Goal: Task Accomplishment & Management: Manage account settings

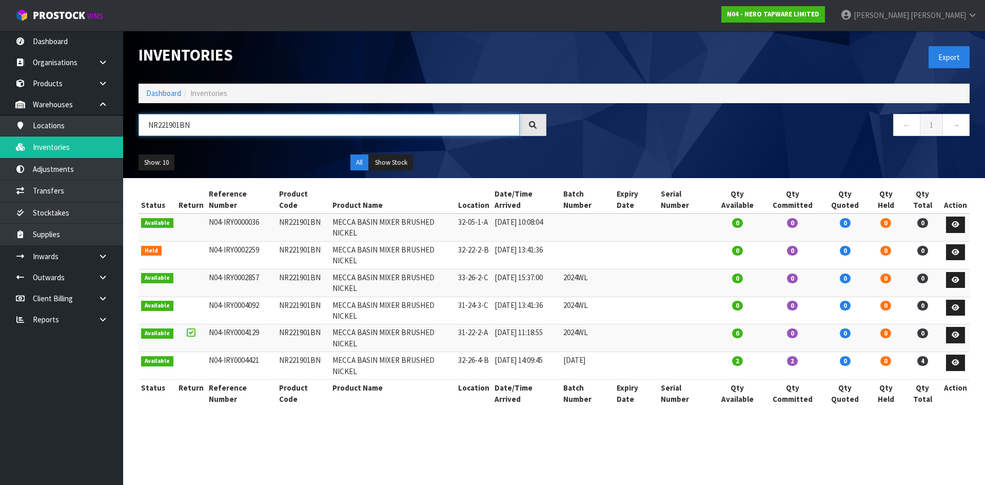
drag, startPoint x: 0, startPoint y: 0, endPoint x: 210, endPoint y: 128, distance: 245.9
click at [210, 128] on input "NR221901BN" at bounding box center [329, 125] width 381 height 22
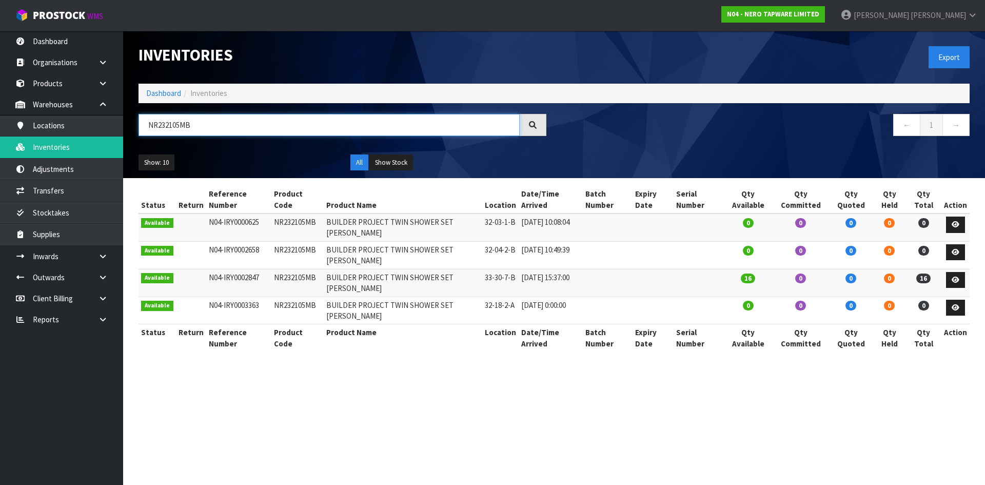
click at [230, 120] on input "NR232105MB" at bounding box center [329, 125] width 381 height 22
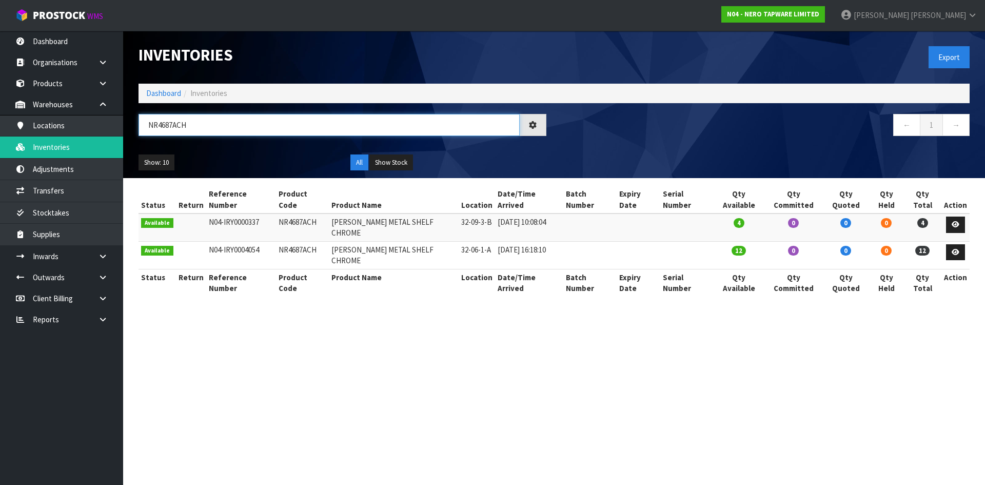
click at [193, 132] on input "NR4687ACH" at bounding box center [329, 125] width 381 height 22
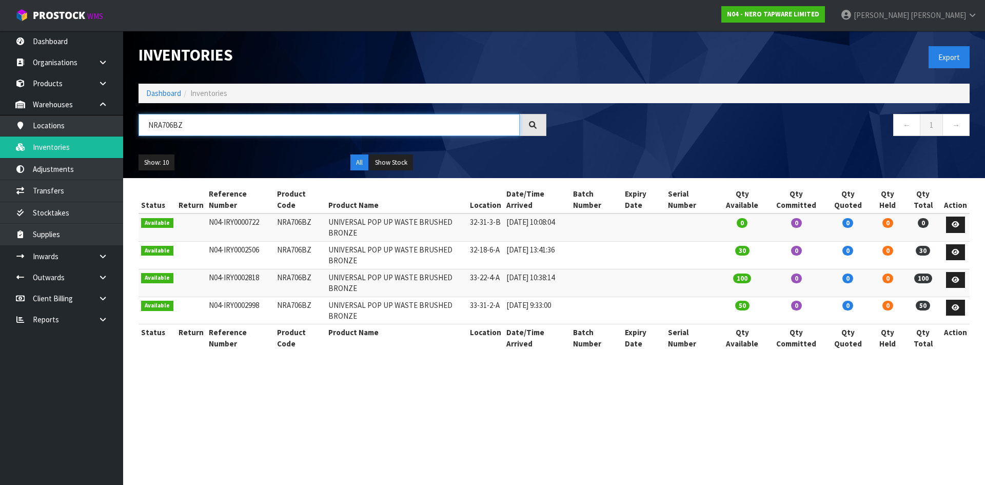
type input "NRA706BZ"
click at [188, 122] on input "NRA706BZ" at bounding box center [329, 125] width 381 height 22
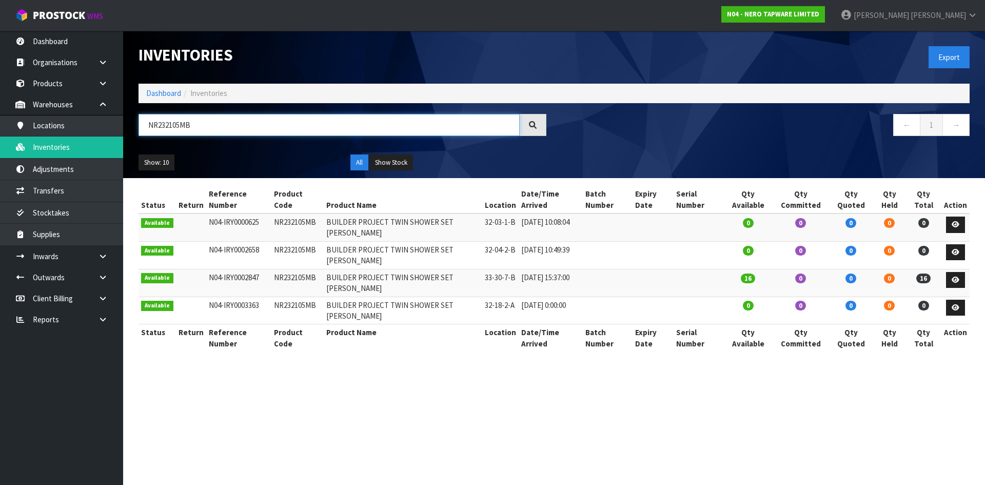
click at [225, 128] on input "NR232105MB" at bounding box center [329, 125] width 381 height 22
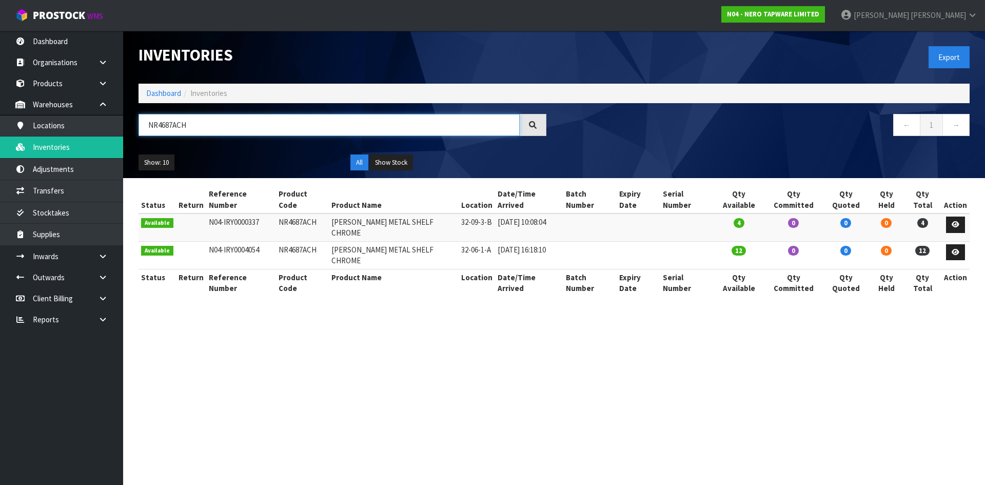
click at [220, 126] on input "NR4687ACH" at bounding box center [329, 125] width 381 height 22
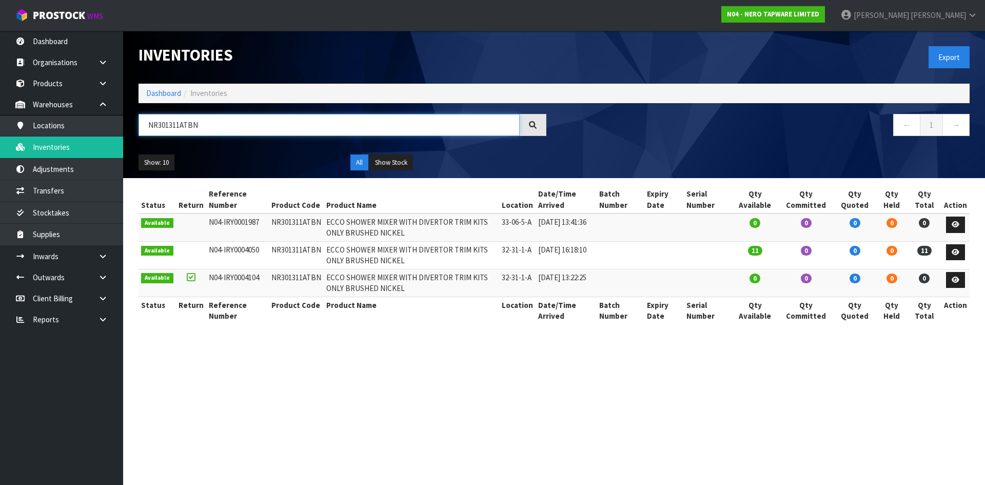
type input "NR301311ATBN"
click at [304, 252] on td "NR301311ATBN" at bounding box center [296, 255] width 55 height 28
copy td "NR301311ATBN"
click at [91, 187] on link "Transfers" at bounding box center [61, 190] width 123 height 21
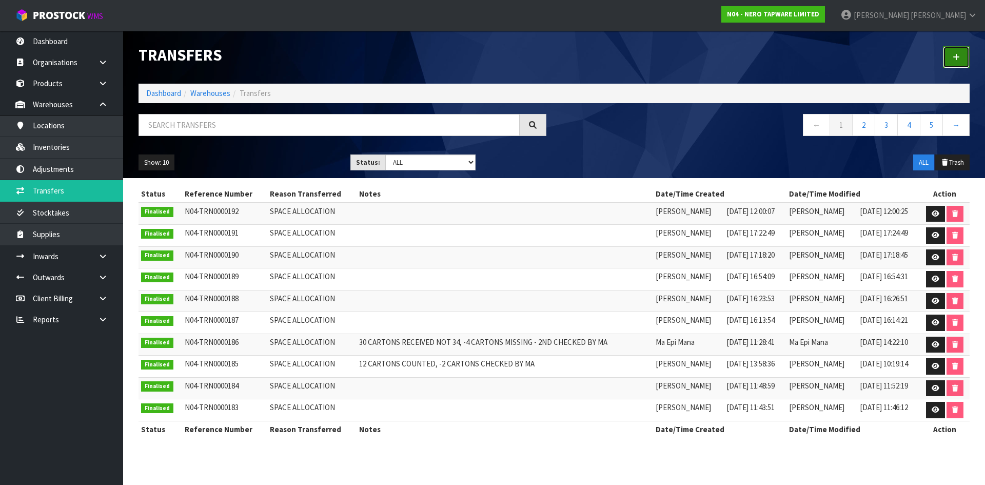
click at [956, 61] on icon at bounding box center [956, 57] width 7 height 8
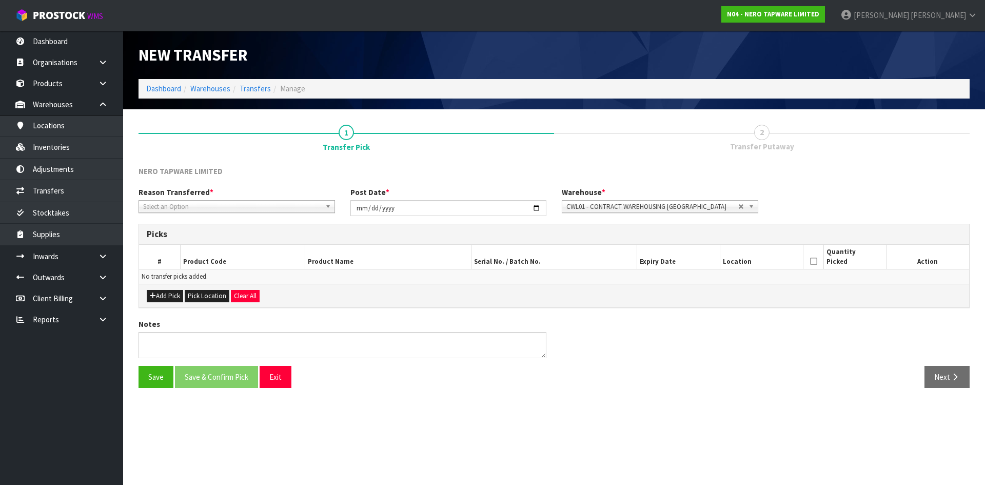
click at [304, 205] on span "Select an Option" at bounding box center [232, 207] width 178 height 12
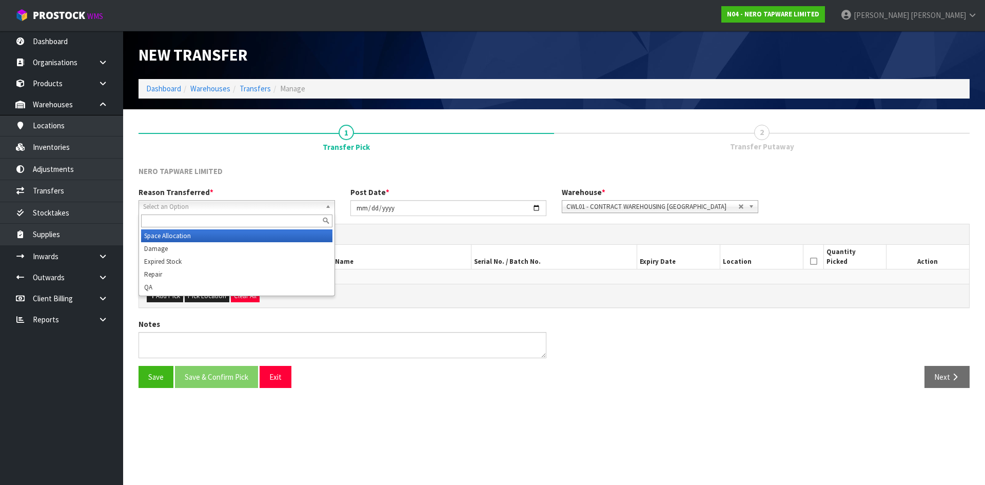
click at [313, 235] on li "Space Allocation" at bounding box center [236, 235] width 191 height 13
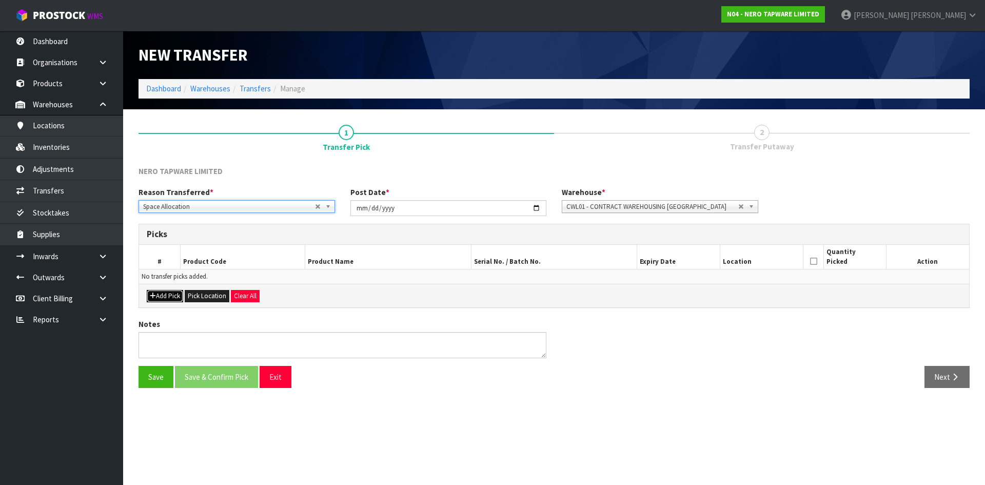
click at [168, 295] on button "Add Pick" at bounding box center [165, 296] width 36 height 12
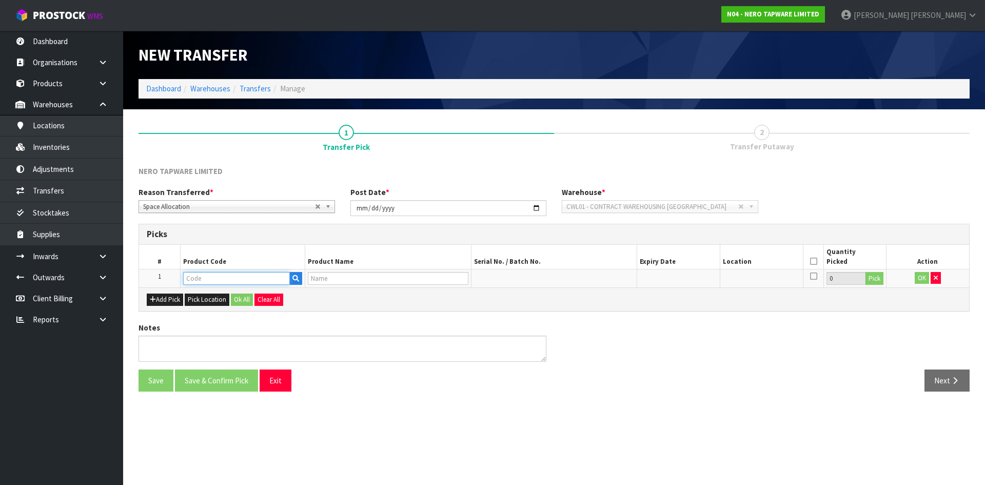
click at [249, 277] on input "text" at bounding box center [236, 278] width 107 height 13
paste input "NR301311ATBN"
type input "NR301311ATBN"
type input "ECCO SHOWER MIXER WITH DIVERTOR TRIM KITS ONLY BRUSHED NICKEL"
type input "NR301311ATBN"
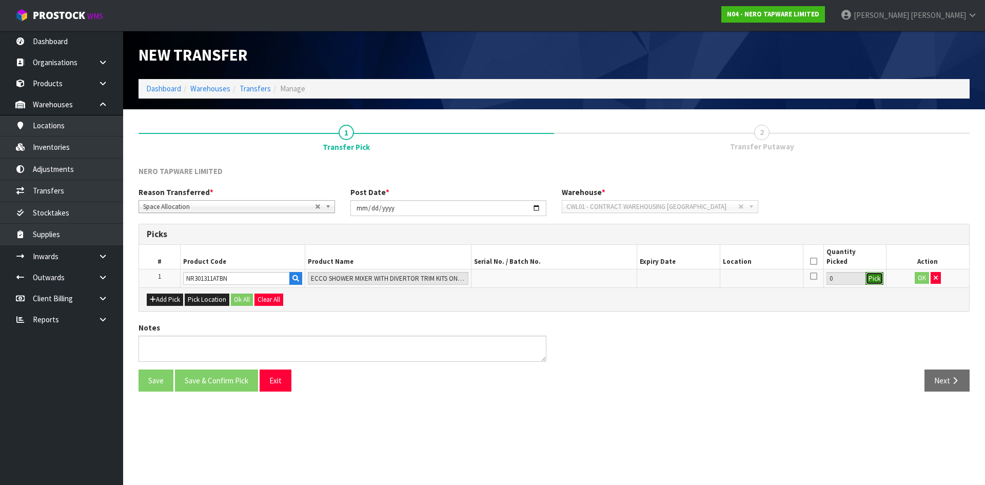
click at [875, 280] on button "Pick" at bounding box center [874, 278] width 18 height 13
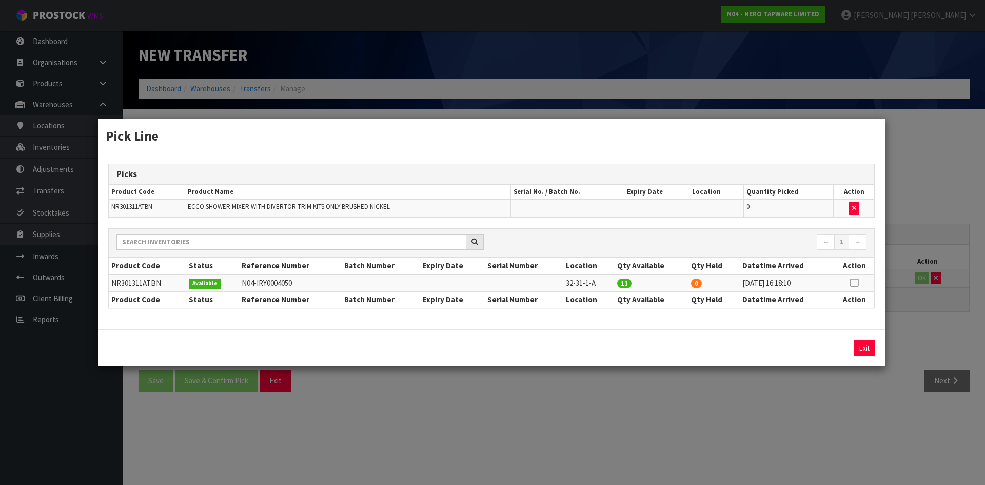
click at [856, 283] on icon at bounding box center [854, 283] width 8 height 1
click at [825, 350] on button "Assign Pick" at bounding box center [829, 348] width 42 height 16
type input "11"
click at [857, 396] on div "Pick Line Picks Product Code Product Name Serial No. / Batch No. Expiry Date Lo…" at bounding box center [492, 242] width 985 height 485
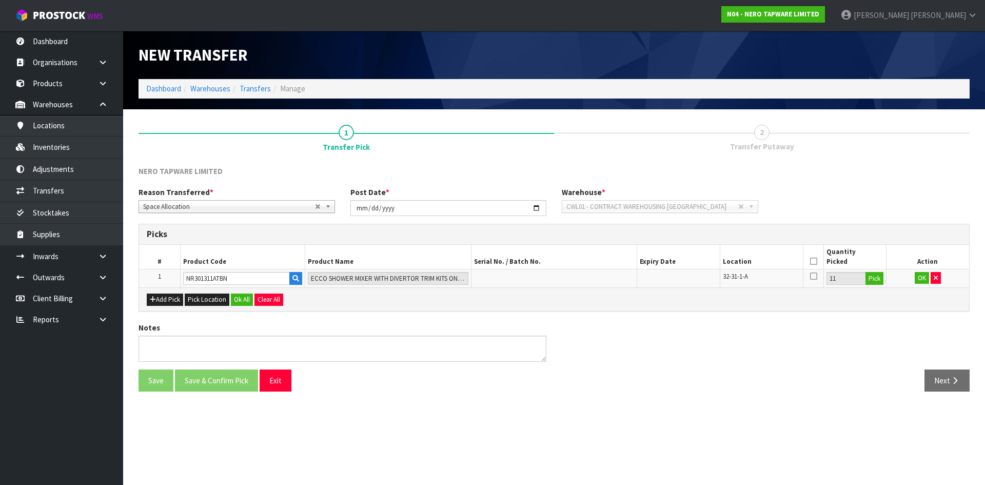
click at [741, 277] on span "32-31-1-A" at bounding box center [735, 276] width 25 height 9
copy tr "32-31-1-A"
click at [814, 262] on icon at bounding box center [813, 261] width 7 height 1
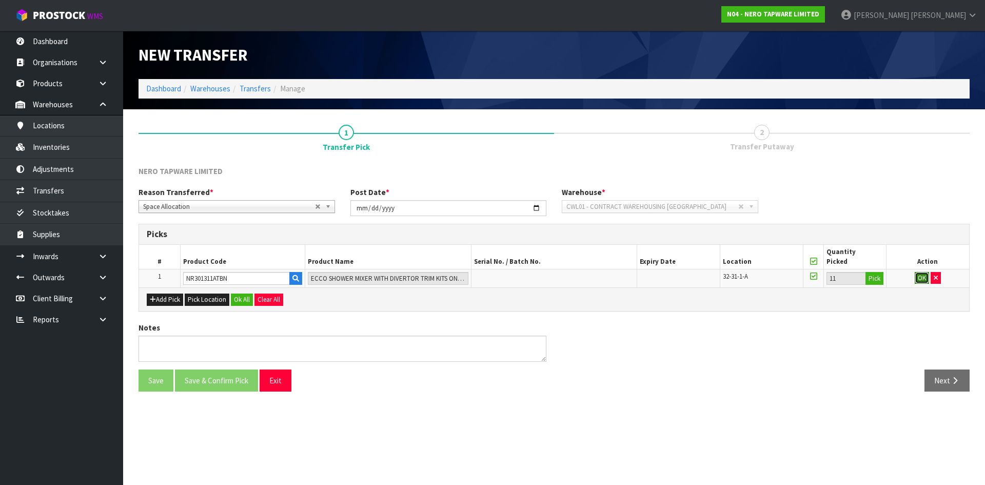
click at [919, 278] on button "OK" at bounding box center [922, 278] width 14 height 12
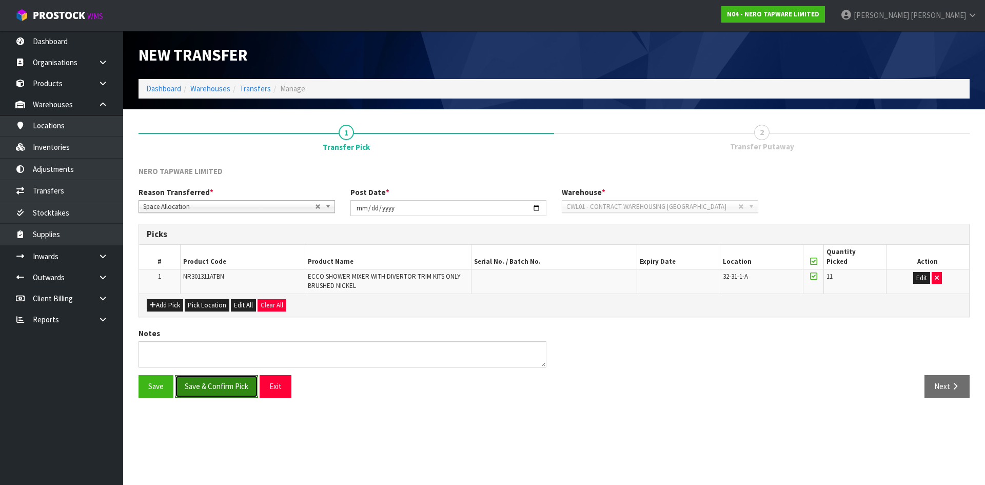
click at [233, 390] on button "Save & Confirm Pick" at bounding box center [216, 386] width 83 height 22
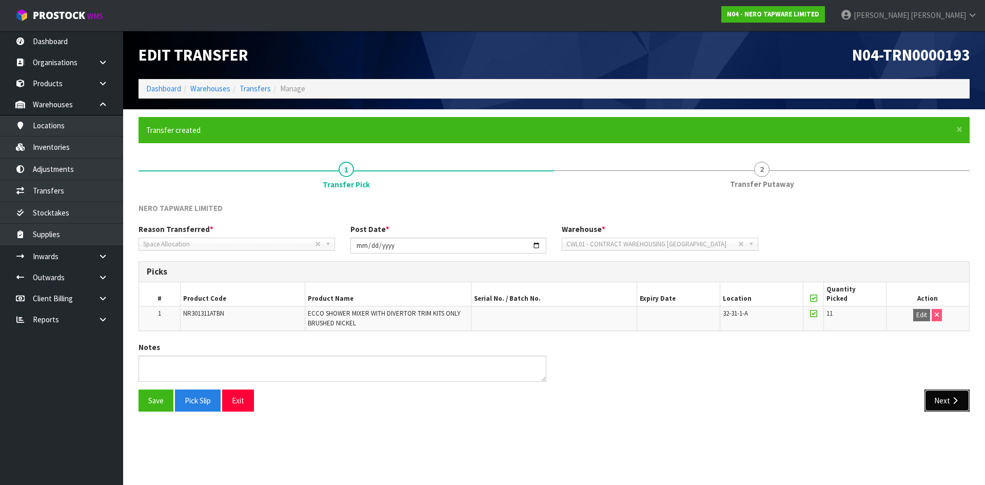
click at [941, 408] on button "Next" at bounding box center [946, 400] width 45 height 22
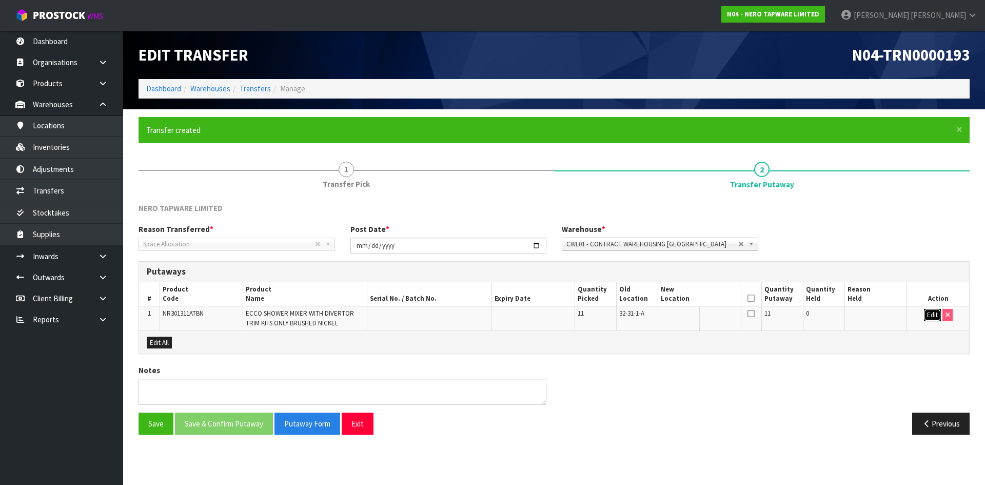
click at [930, 317] on button "Edit" at bounding box center [932, 315] width 17 height 12
click at [730, 317] on icon "button" at bounding box center [731, 315] width 7 height 7
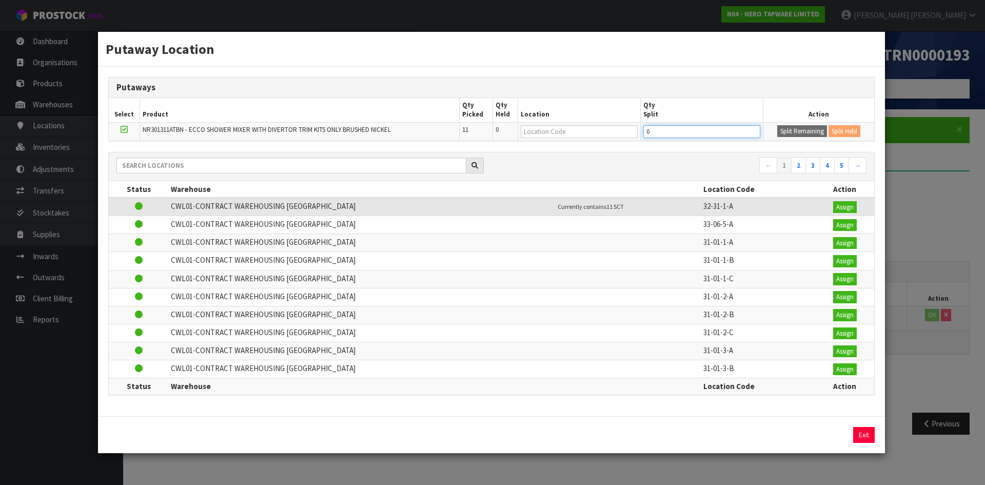
click at [668, 130] on input "0" at bounding box center [701, 131] width 117 height 13
type input "8"
click at [801, 128] on button "Split Remaining" at bounding box center [802, 131] width 50 height 12
type input "8"
type input "0"
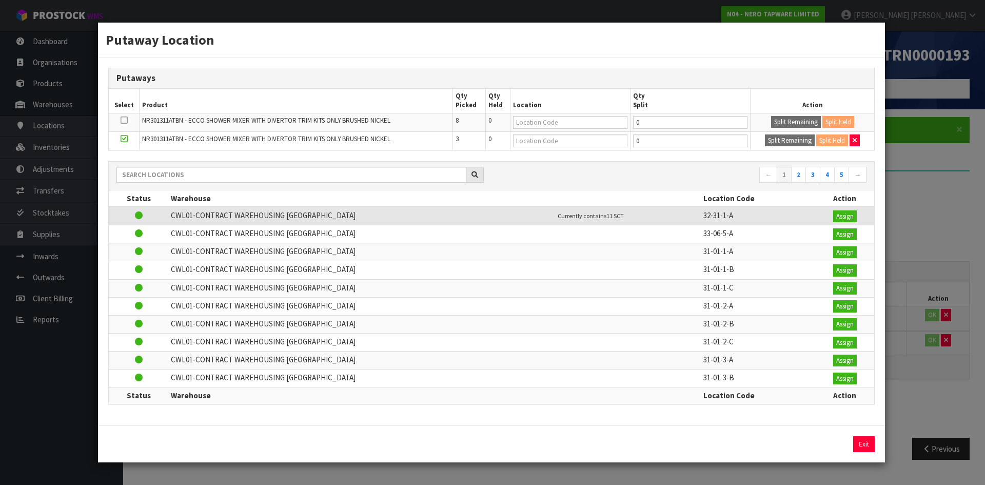
click at [940, 208] on div "Putaway Location Putaways Select Product Qty Picked Qty Held Location Qty Split…" at bounding box center [492, 242] width 985 height 485
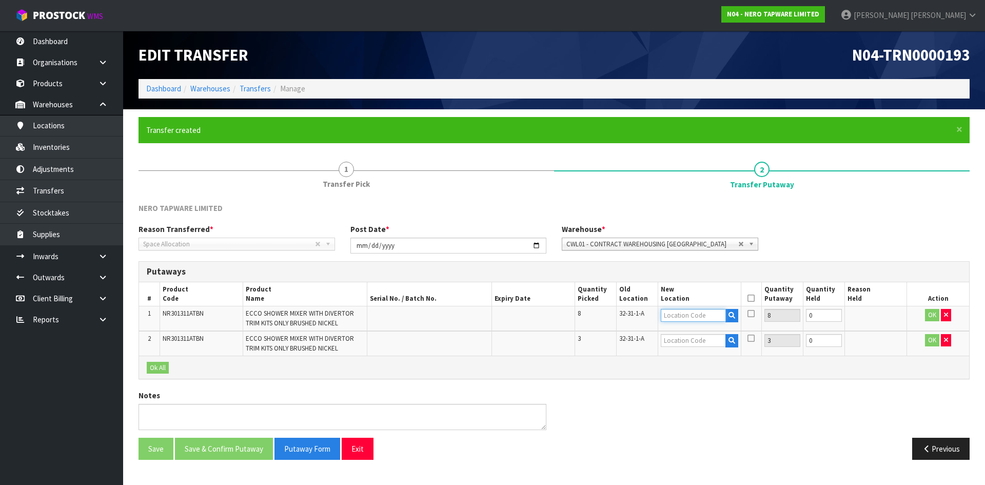
click at [677, 313] on input "text" at bounding box center [693, 315] width 65 height 13
paste input "32-31-1-A"
type input "32-31-1-A"
click at [684, 336] on input "text" at bounding box center [693, 340] width 65 height 13
paste input "32-31-1-A"
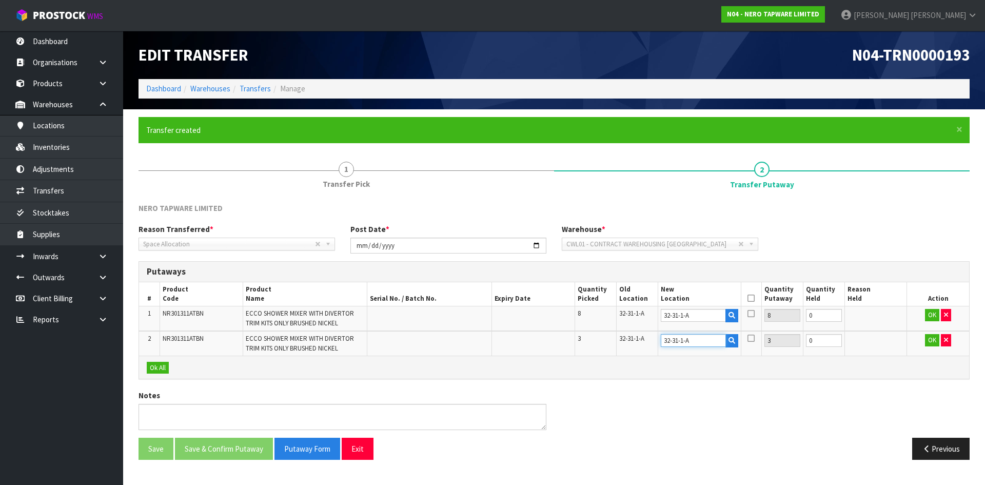
type input "32-31-1-A"
type input "1"
click at [835, 338] on input "1" at bounding box center [817, 340] width 36 height 13
click at [837, 338] on td "1" at bounding box center [817, 343] width 42 height 25
click at [828, 338] on input "2" at bounding box center [817, 340] width 36 height 13
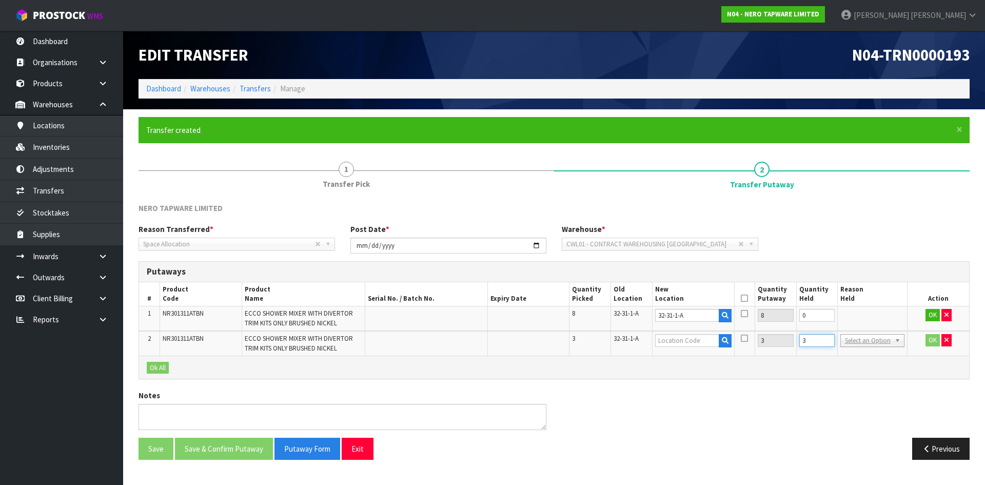
type input "3"
click at [828, 338] on input "3" at bounding box center [817, 340] width 36 height 13
click at [674, 341] on input "text" at bounding box center [687, 340] width 64 height 13
paste input "32-31-1-A"
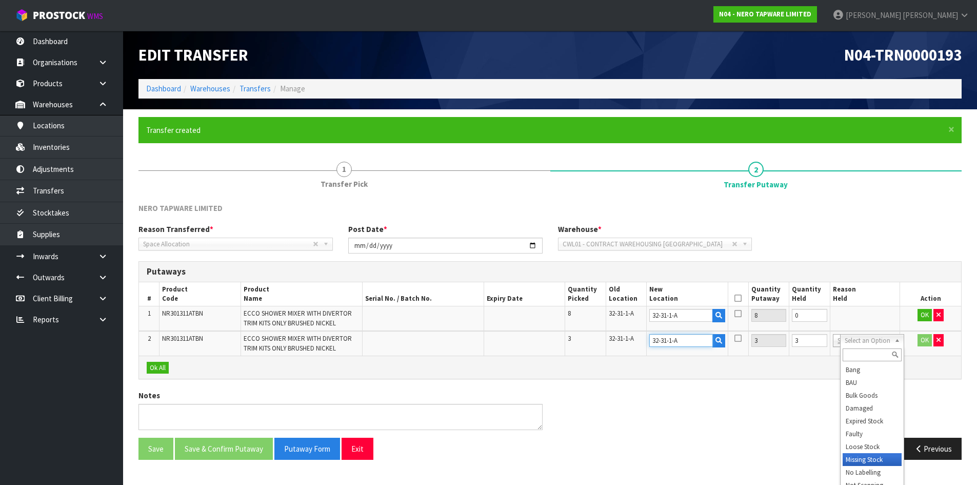
type input "32-31-1-A"
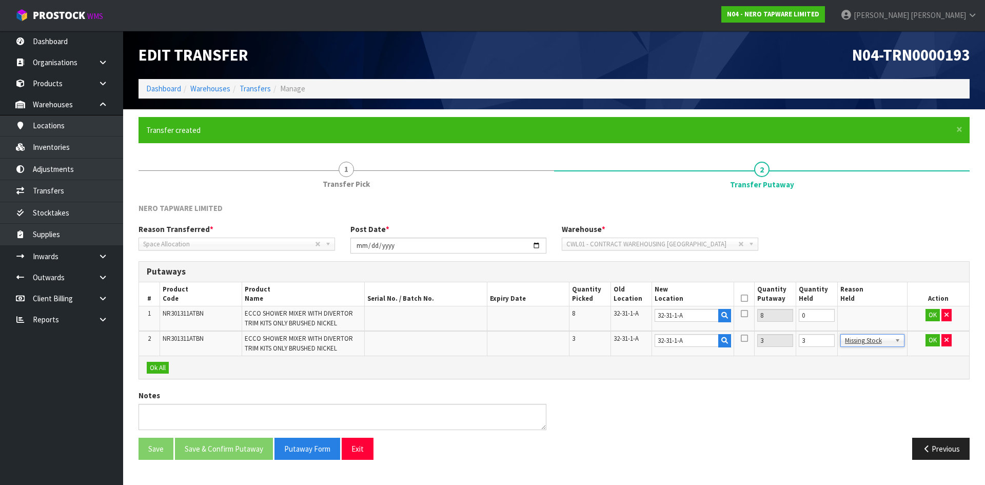
click at [746, 298] on icon at bounding box center [744, 298] width 7 height 1
click at [169, 367] on button "Ok All" at bounding box center [158, 368] width 22 height 12
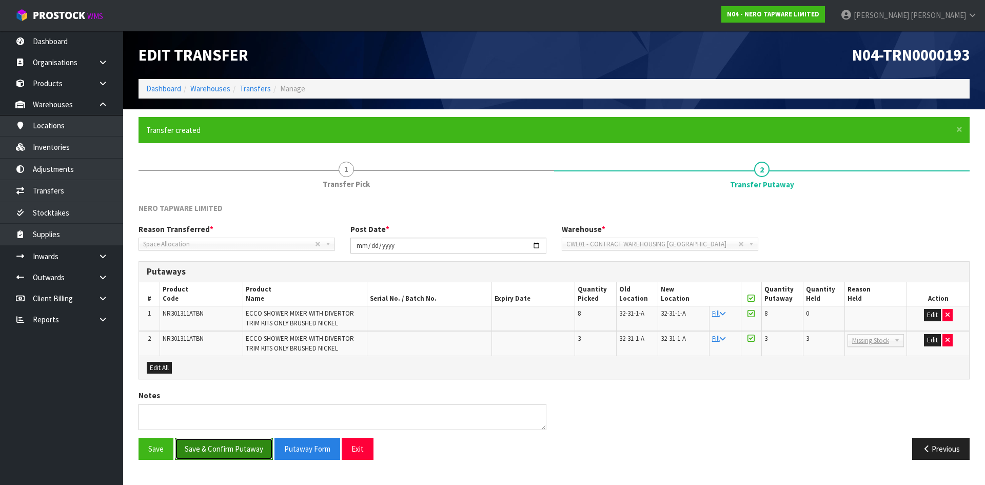
click at [240, 448] on button "Save & Confirm Putaway" at bounding box center [224, 449] width 98 height 22
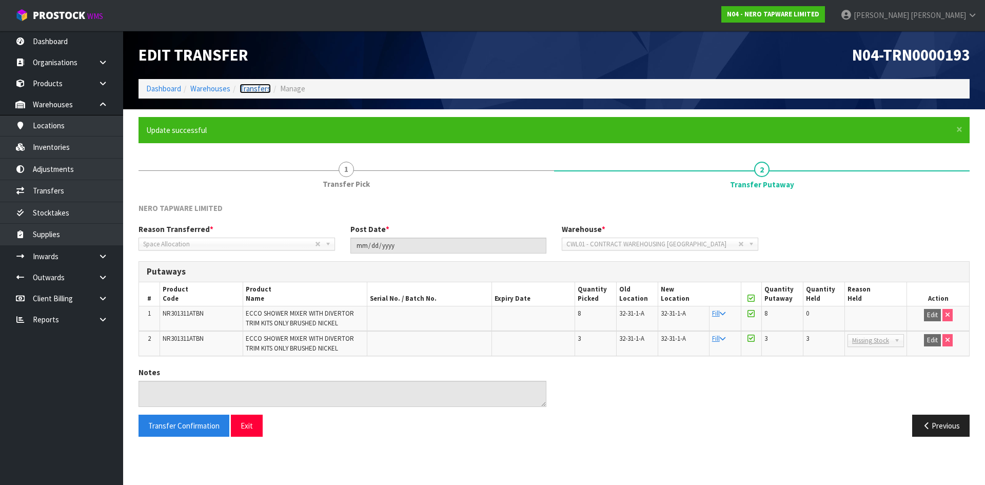
click at [250, 92] on link "Transfers" at bounding box center [255, 89] width 31 height 10
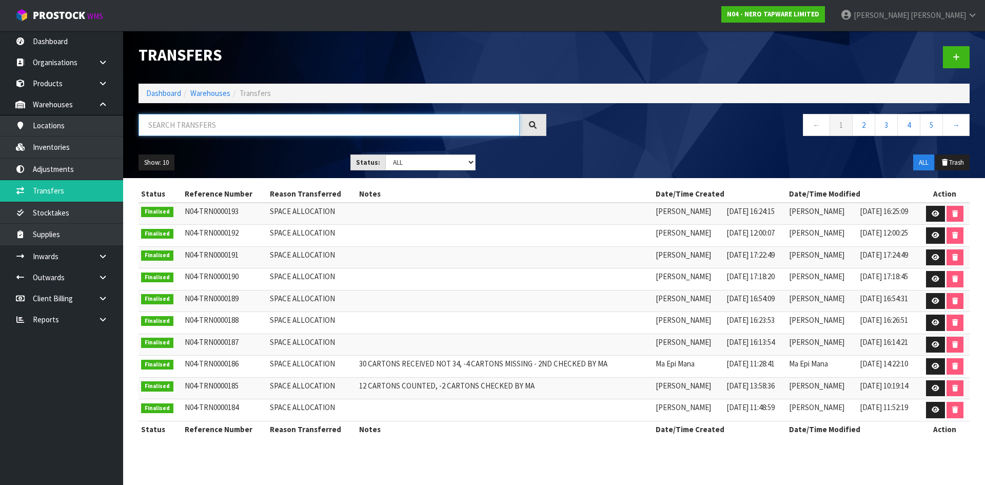
click at [216, 130] on input "text" at bounding box center [329, 125] width 381 height 22
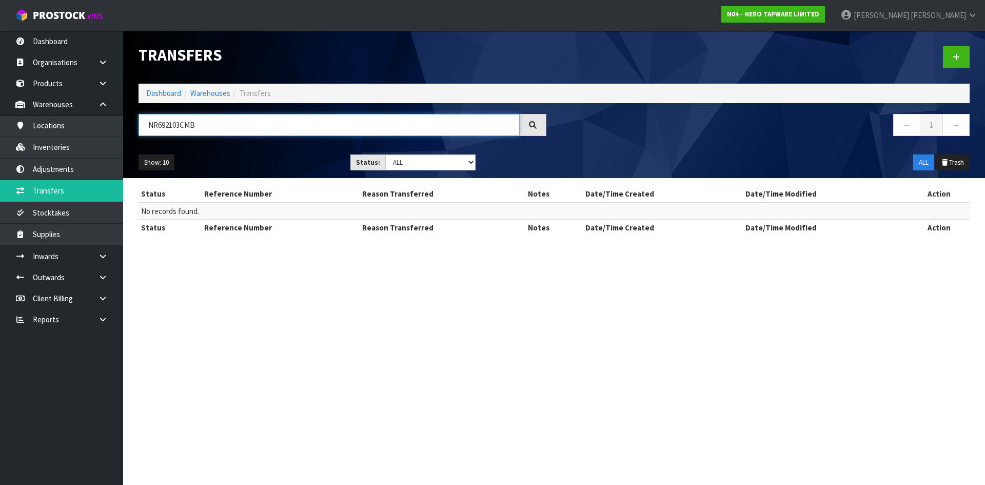
click at [180, 122] on input "NR692103CMB" at bounding box center [329, 125] width 381 height 22
type input "NR692103CMB"
click at [68, 82] on link "Products" at bounding box center [61, 83] width 123 height 21
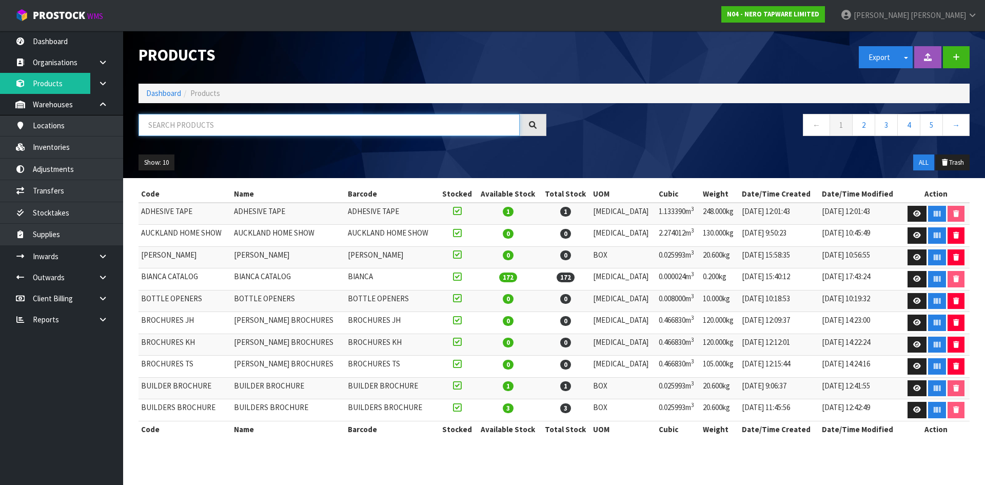
click at [182, 129] on input "text" at bounding box center [329, 125] width 381 height 22
paste input "NR692103CMB"
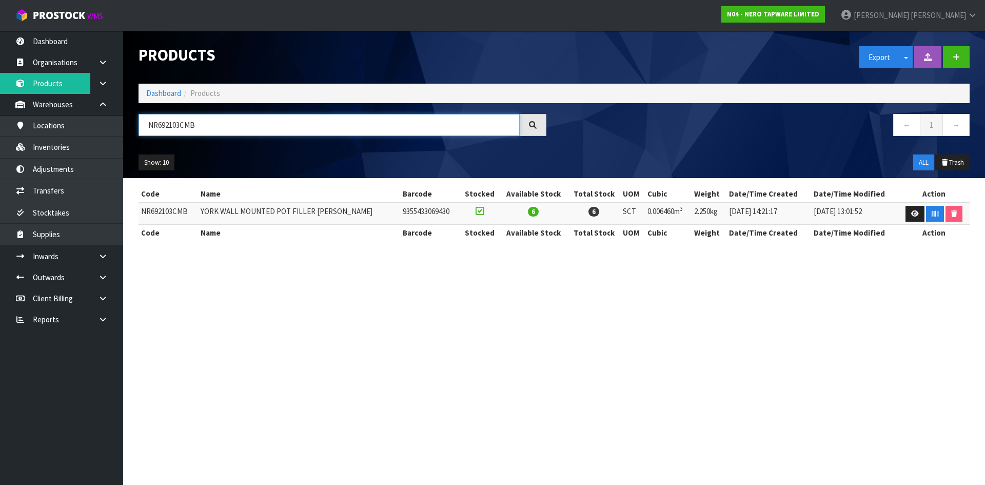
click at [172, 128] on input "NR692103CMB" at bounding box center [329, 125] width 381 height 22
type input "NR692103CMB"
click at [111, 144] on link "Inventories" at bounding box center [61, 146] width 123 height 21
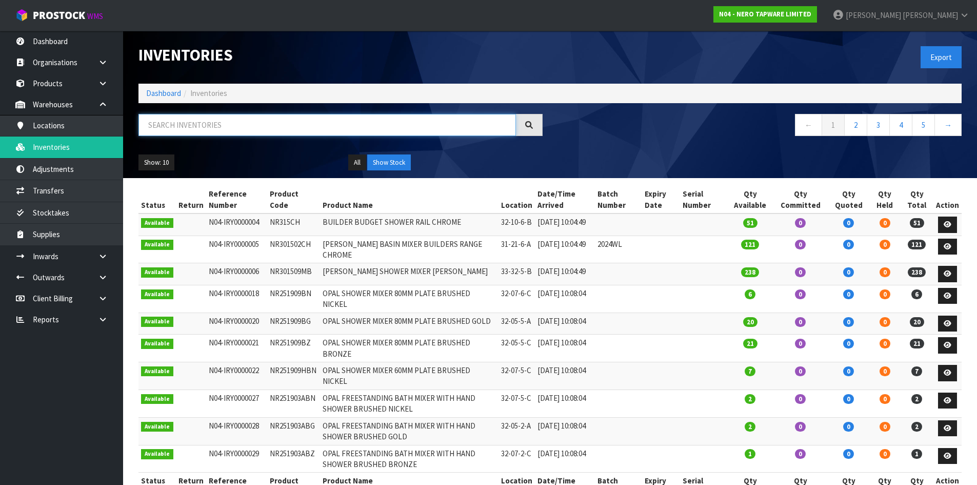
click at [180, 126] on input "text" at bounding box center [328, 125] width 378 height 22
paste input "NR692103CMB"
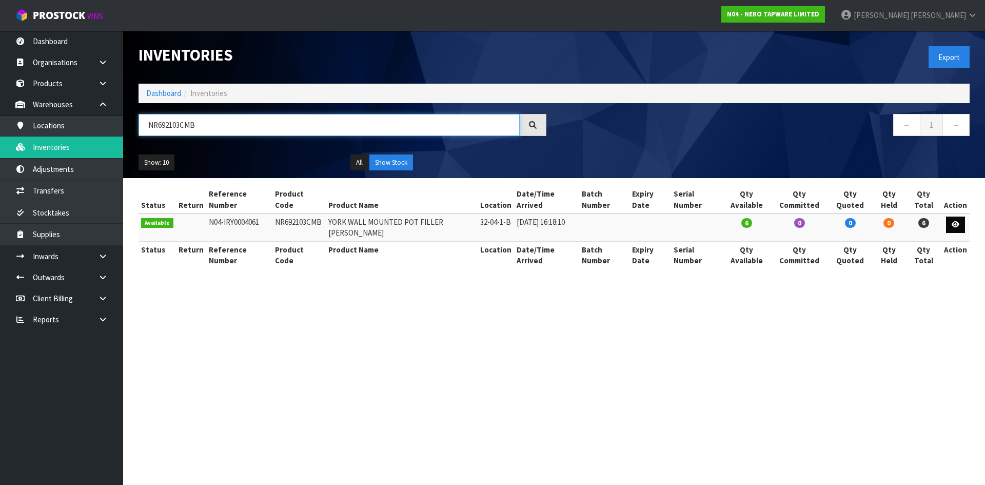
type input "NR692103CMB"
click at [955, 225] on icon at bounding box center [956, 224] width 8 height 7
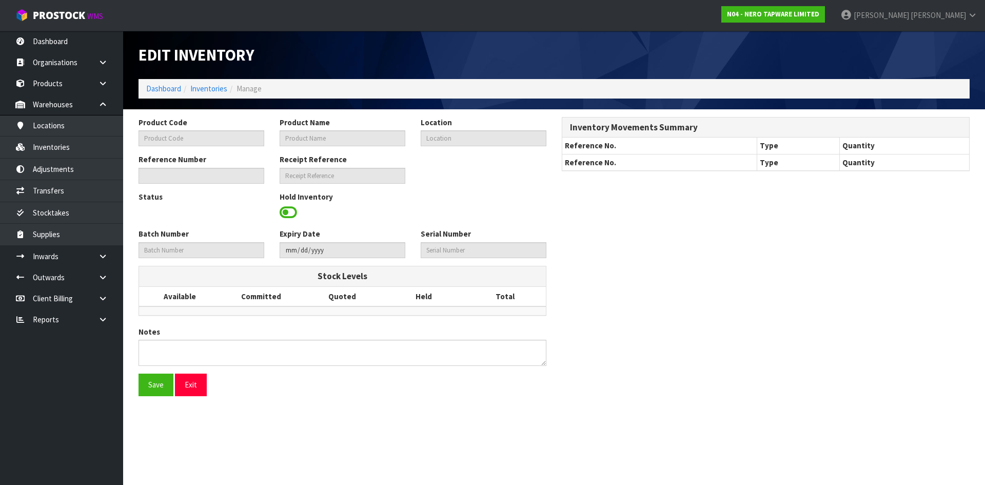
type input "NR692103CMB"
type input "YORK WALL MOUNTED POT FILLER [PERSON_NAME]"
type input "32-04-1-B"
type input "N04-IRY0004061"
type input "N04-REC0000149"
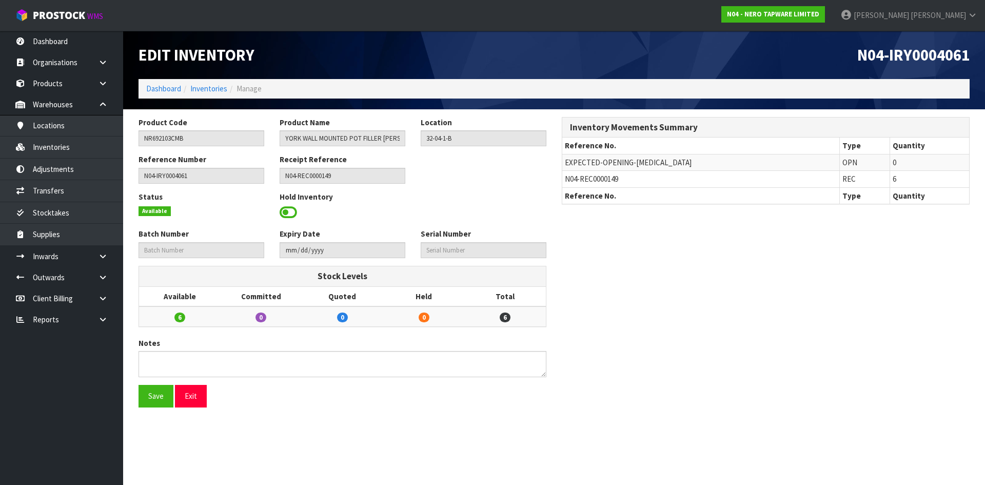
click at [284, 211] on span at bounding box center [288, 212] width 17 height 15
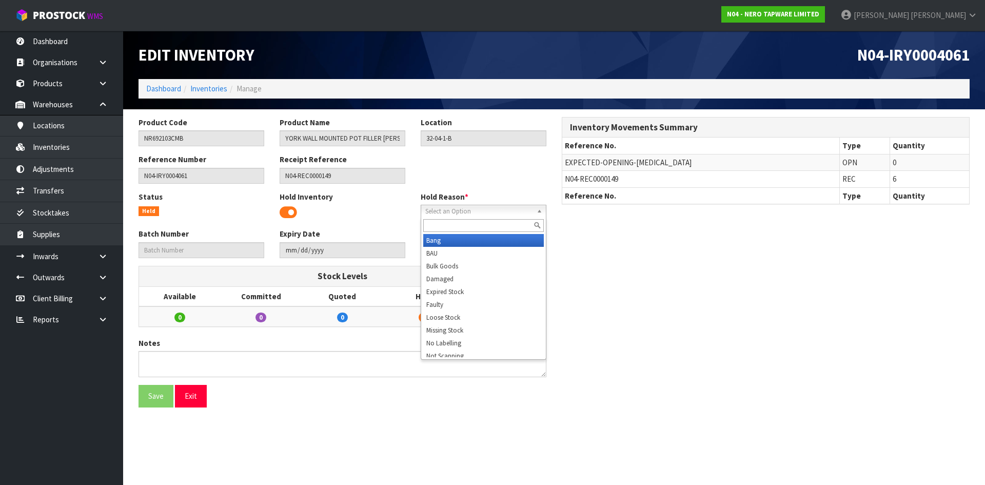
click at [506, 207] on span "Select an Option" at bounding box center [478, 211] width 107 height 12
click at [463, 333] on li "Missing Stock" at bounding box center [483, 330] width 121 height 13
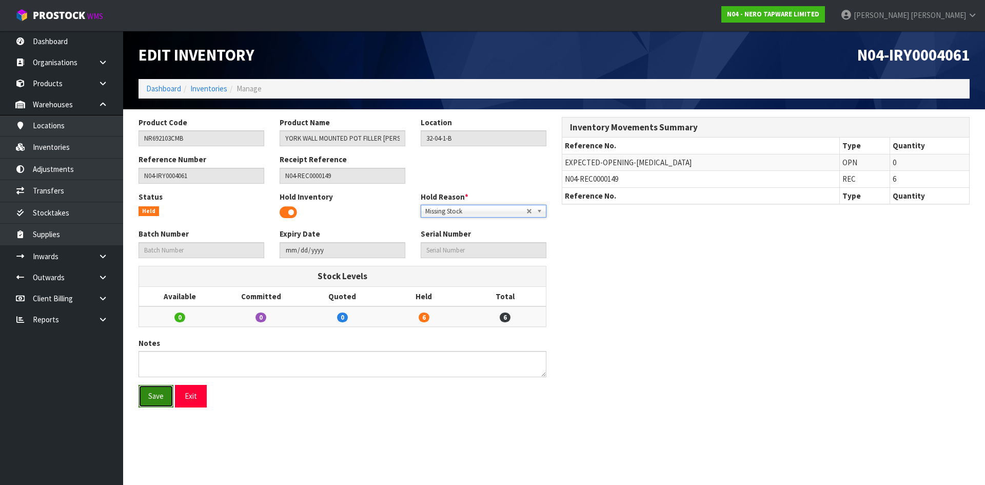
click at [163, 401] on button "Save" at bounding box center [156, 396] width 35 height 22
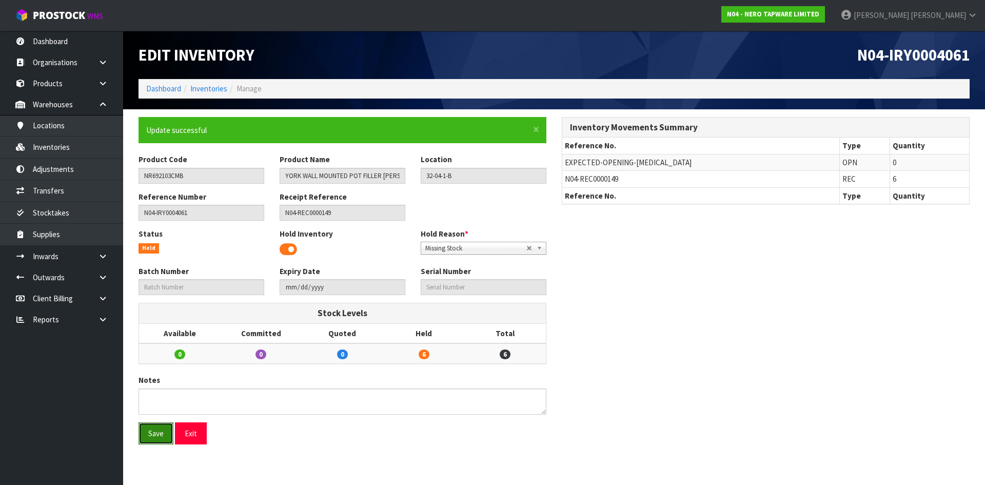
click at [166, 444] on button "Save" at bounding box center [156, 433] width 35 height 22
click at [78, 146] on link "Inventories" at bounding box center [61, 146] width 123 height 21
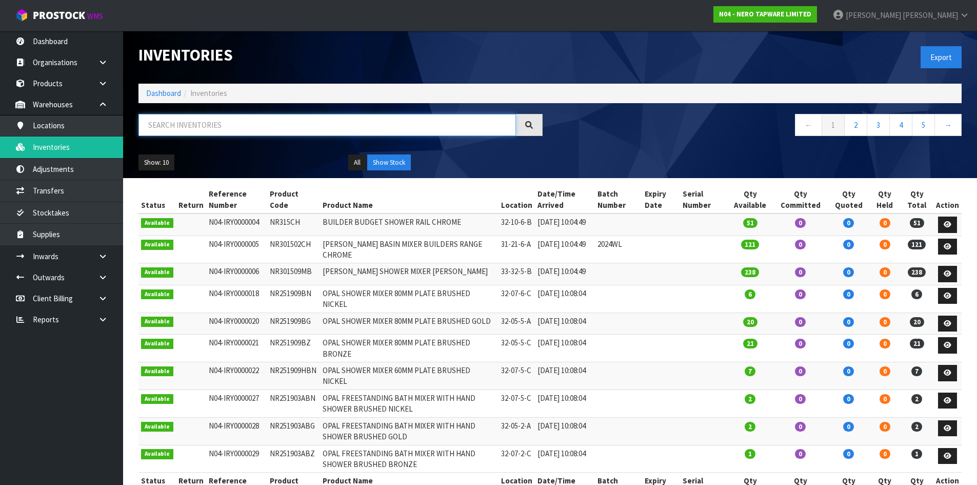
click at [188, 129] on input "text" at bounding box center [328, 125] width 378 height 22
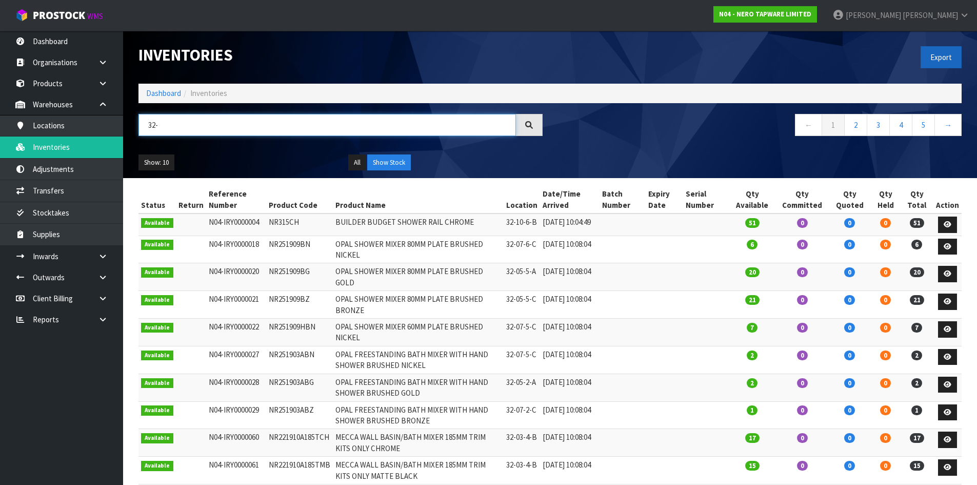
type input "32-"
click at [949, 62] on button "Export" at bounding box center [941, 57] width 41 height 22
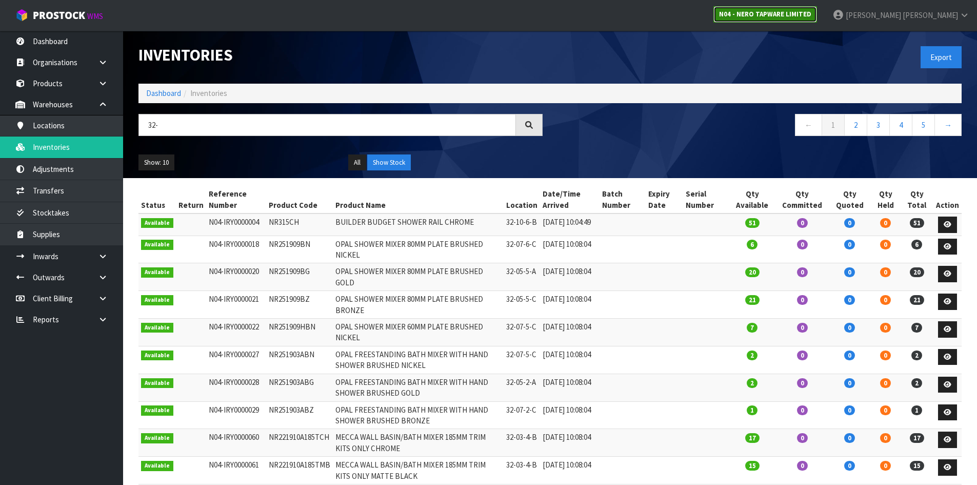
click at [812, 17] on strong "N04 - NERO TAPWARE LIMITED" at bounding box center [765, 14] width 92 height 9
